Goal: Information Seeking & Learning: Understand process/instructions

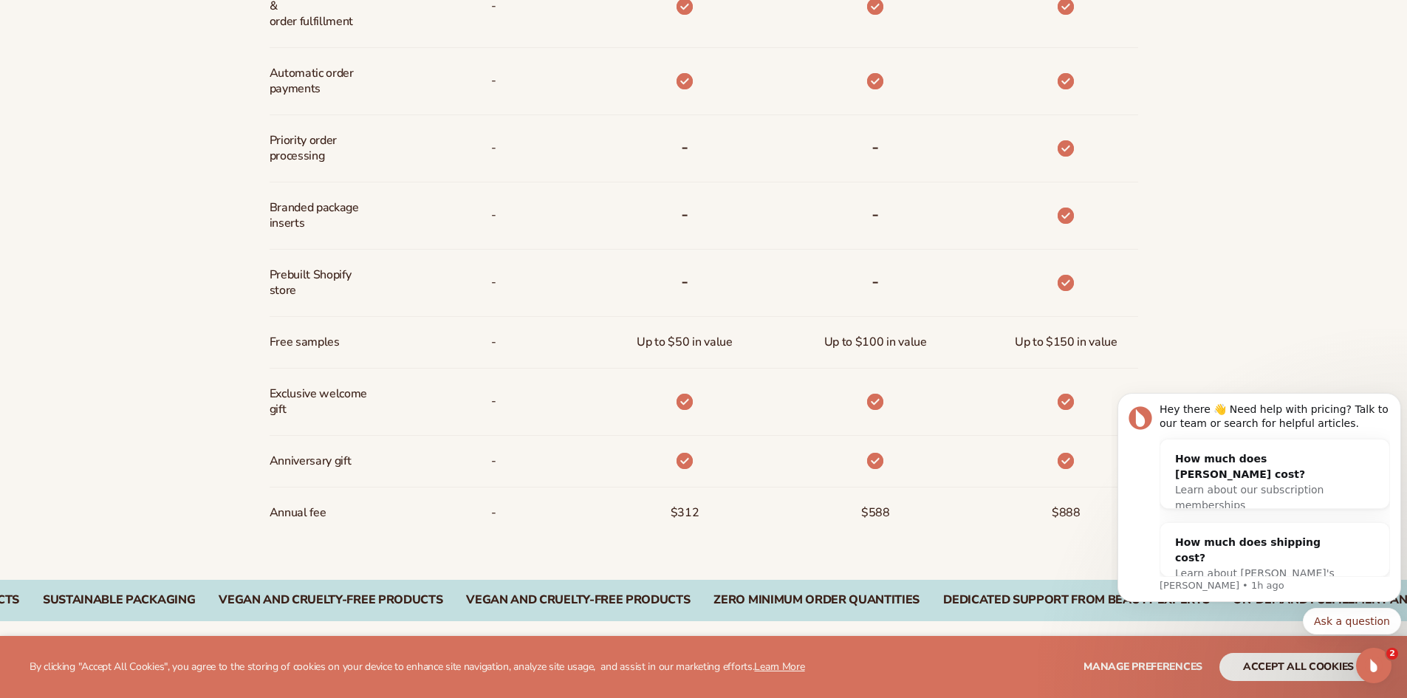
scroll to position [1168, 0]
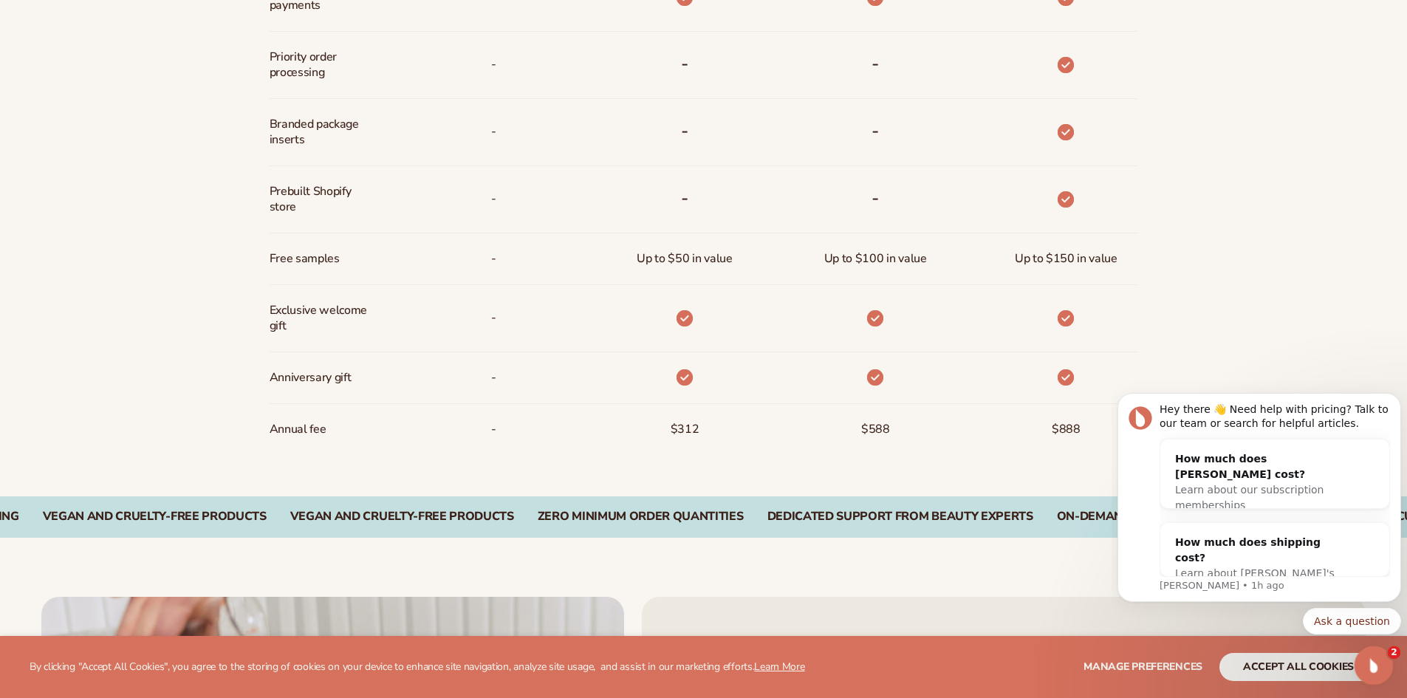
click at [1378, 670] on div "Open Intercom Messenger" at bounding box center [1371, 663] width 49 height 49
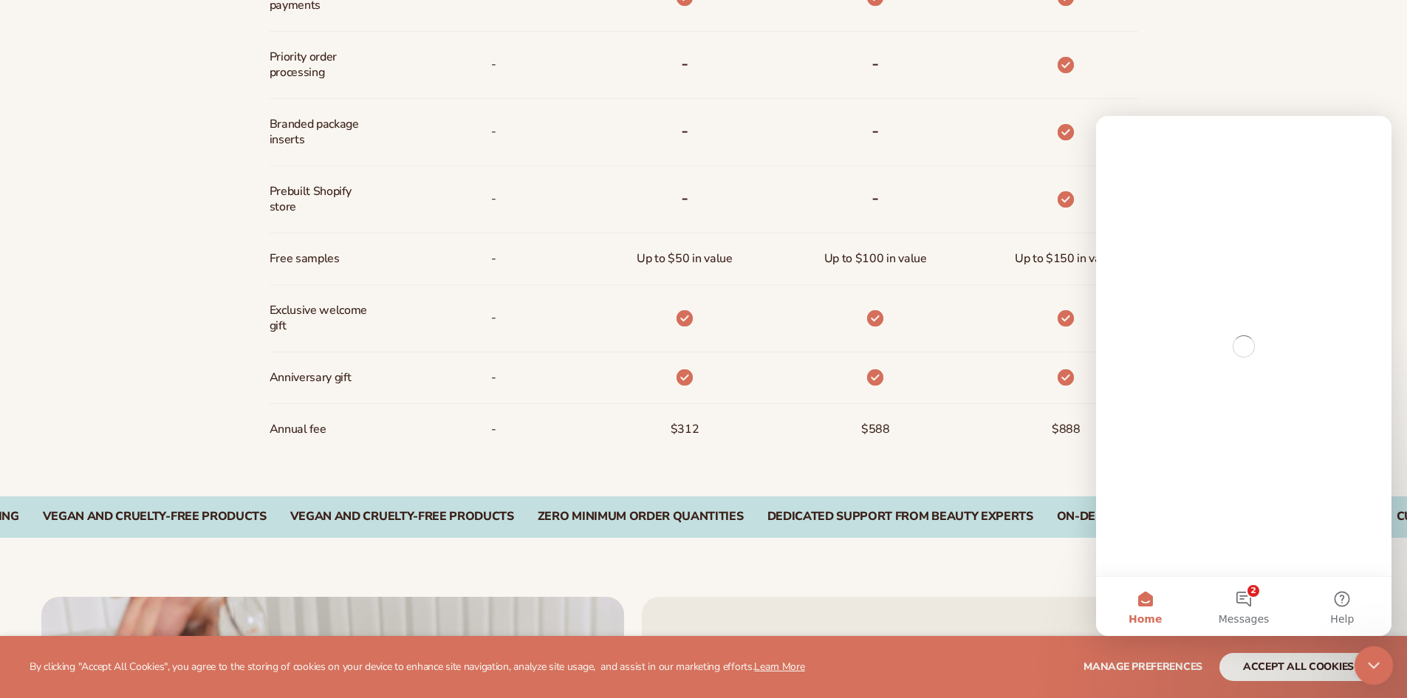
scroll to position [0, 0]
click at [1378, 670] on icon "Close Intercom Messenger" at bounding box center [1371, 663] width 18 height 18
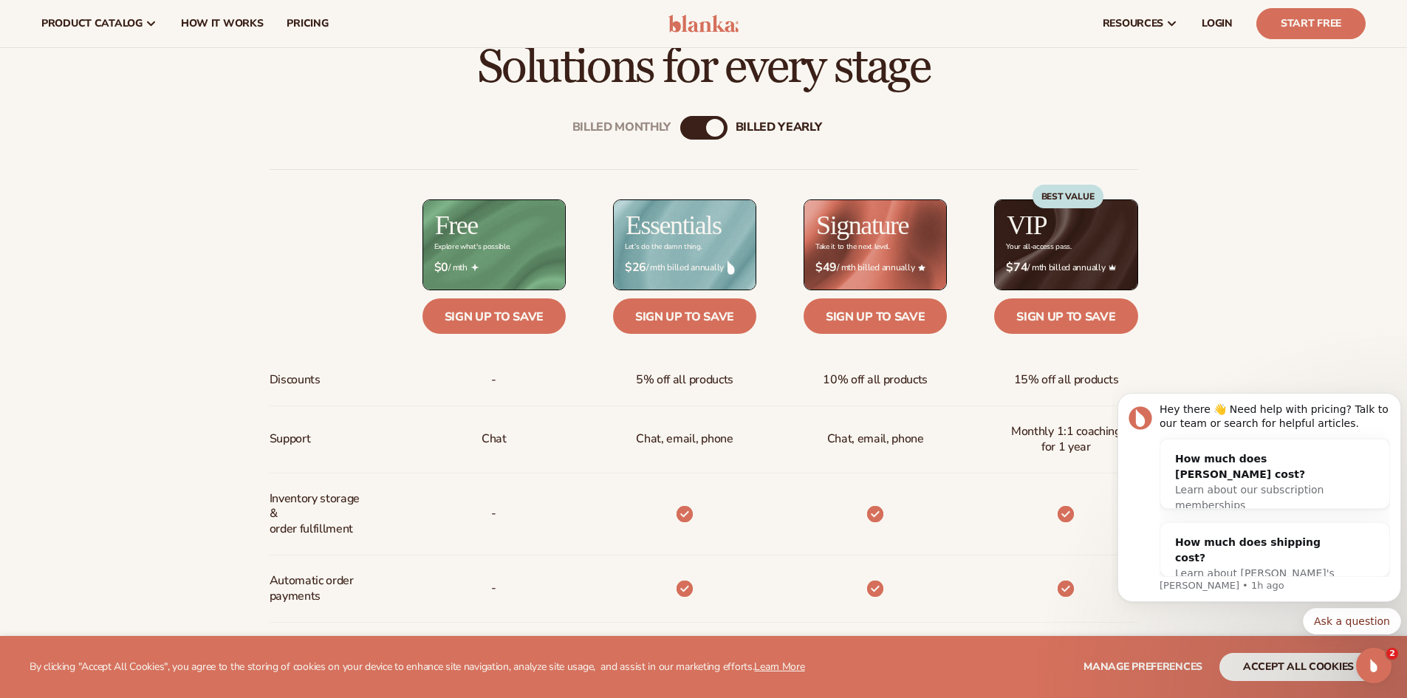
scroll to position [430, 0]
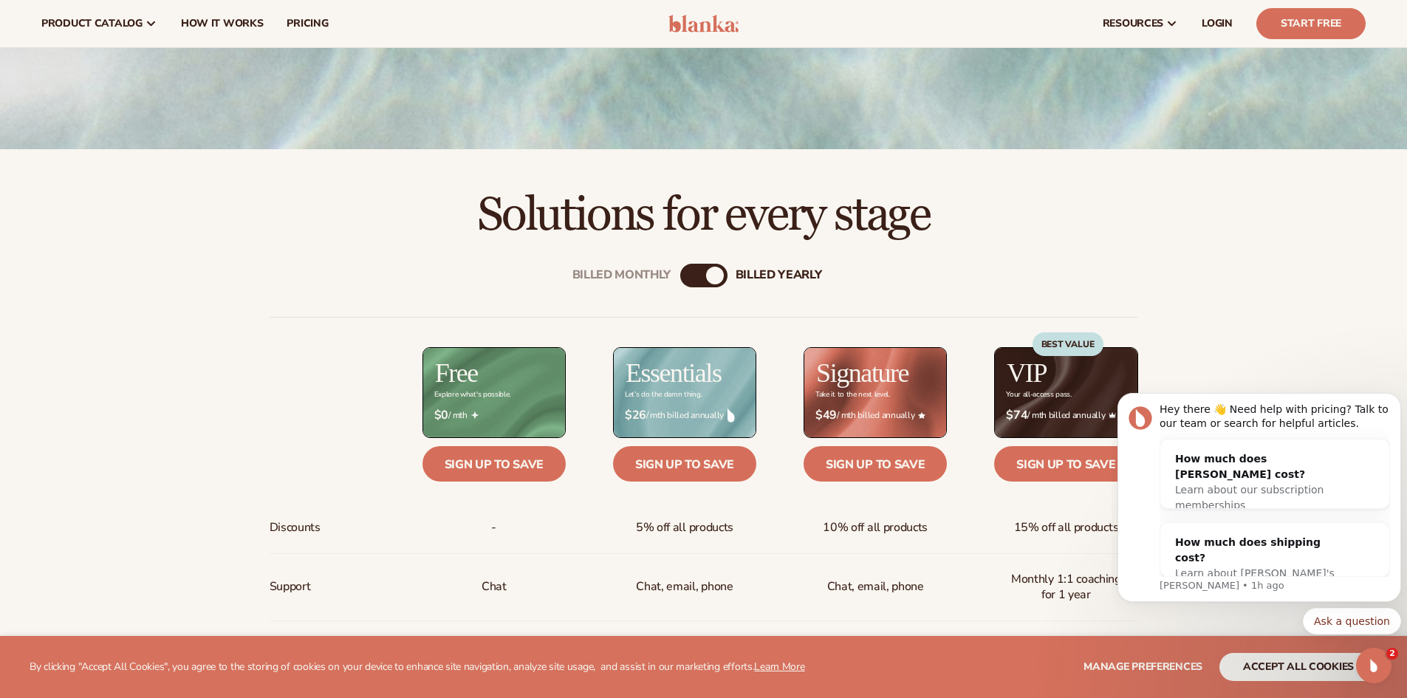
click at [707, 266] on div "Billed Monthly billed Yearly" at bounding box center [703, 276] width 47 height 24
click at [707, 274] on div "billed Yearly" at bounding box center [715, 276] width 18 height 18
click at [687, 274] on div "Billed Monthly" at bounding box center [689, 276] width 18 height 18
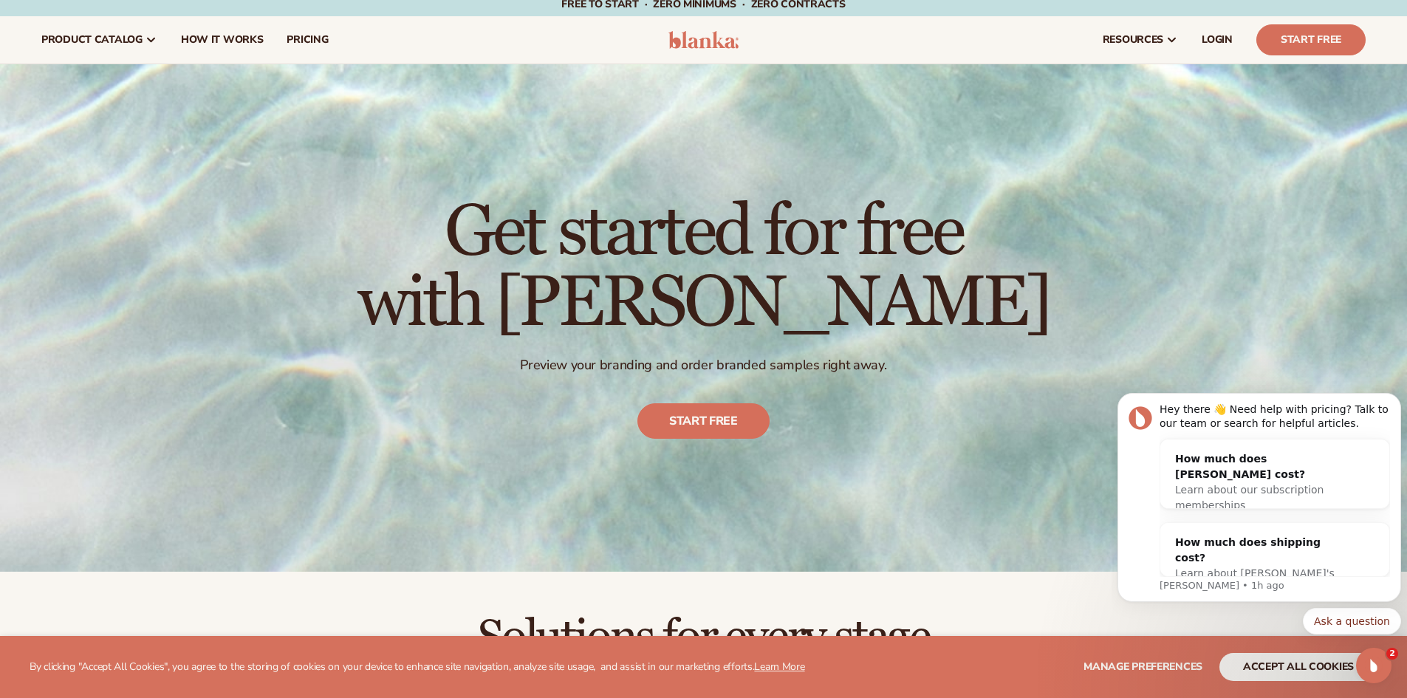
scroll to position [0, 0]
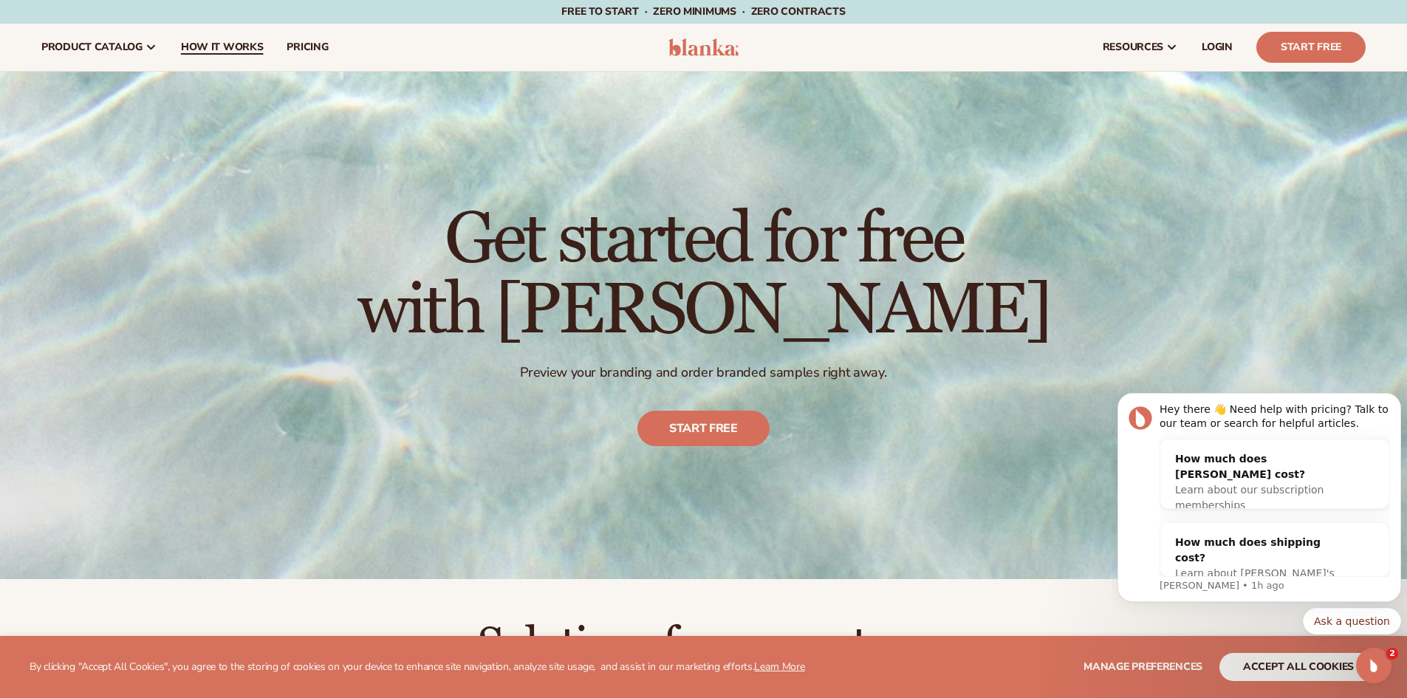
click at [197, 52] on span "How It Works" at bounding box center [222, 47] width 83 height 12
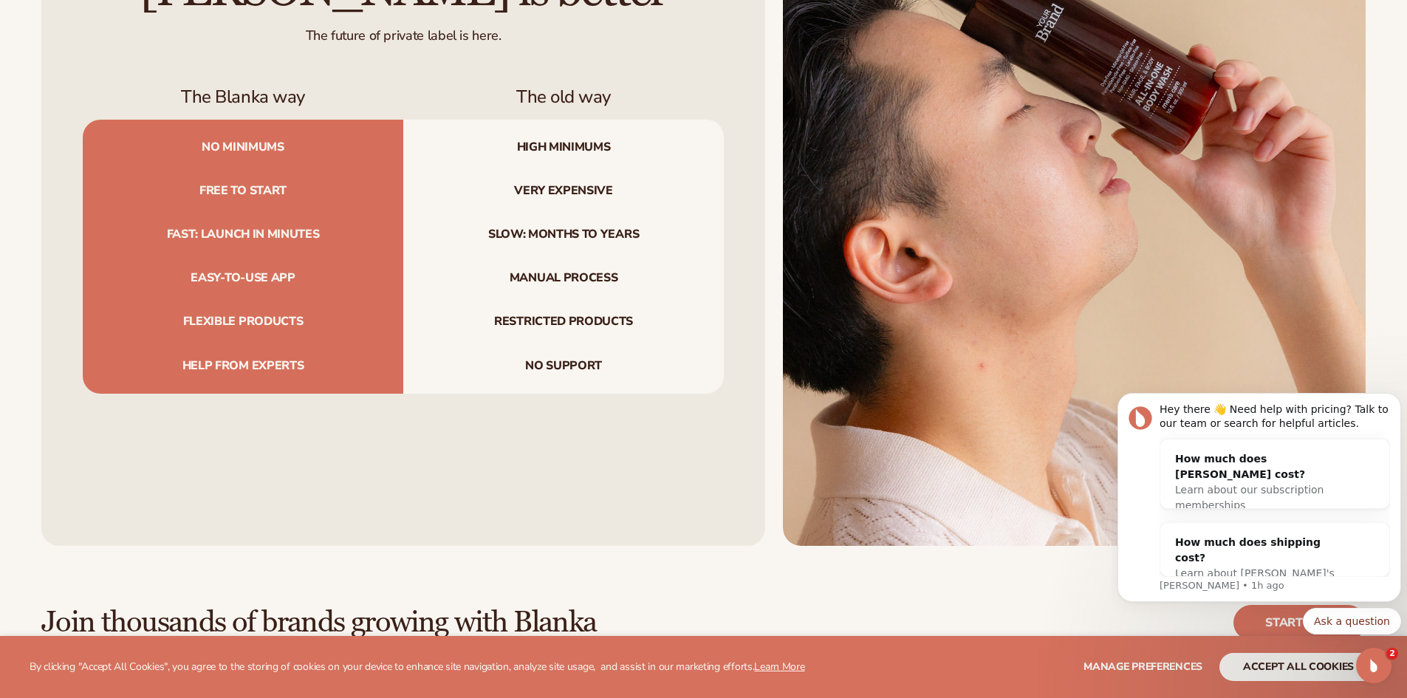
scroll to position [1919, 0]
